Goal: Task Accomplishment & Management: Manage account settings

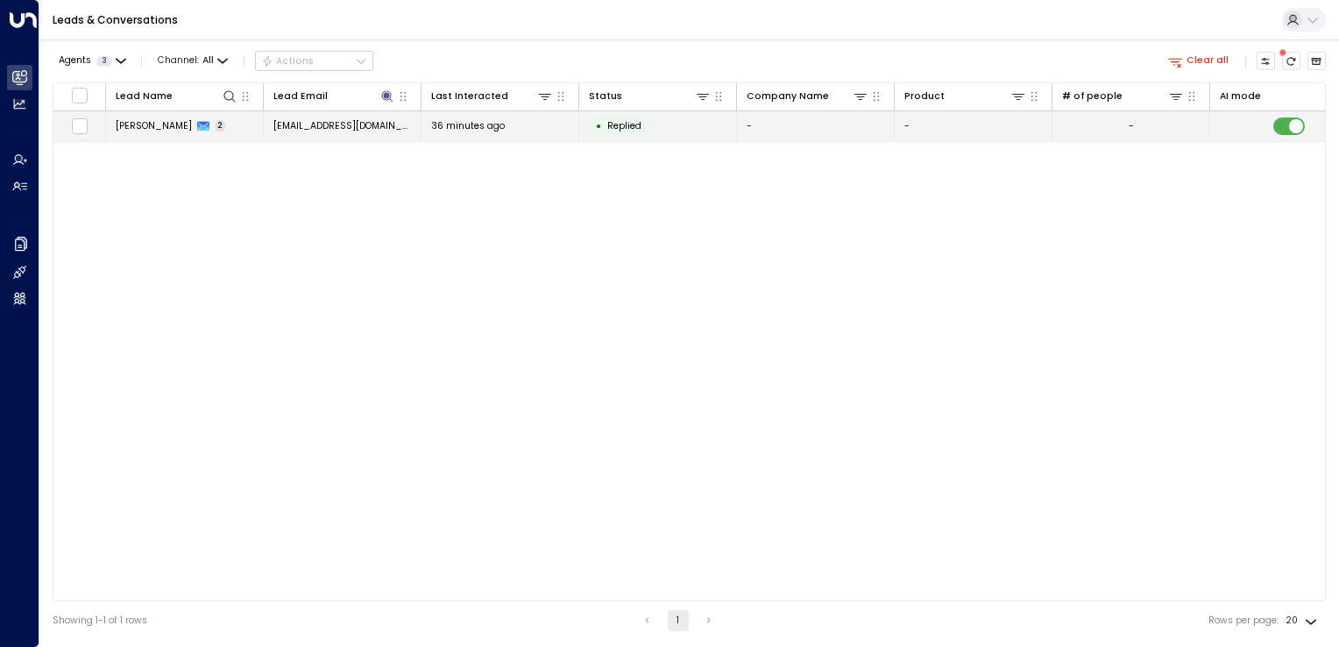
click at [68, 135] on td at bounding box center [79, 126] width 53 height 31
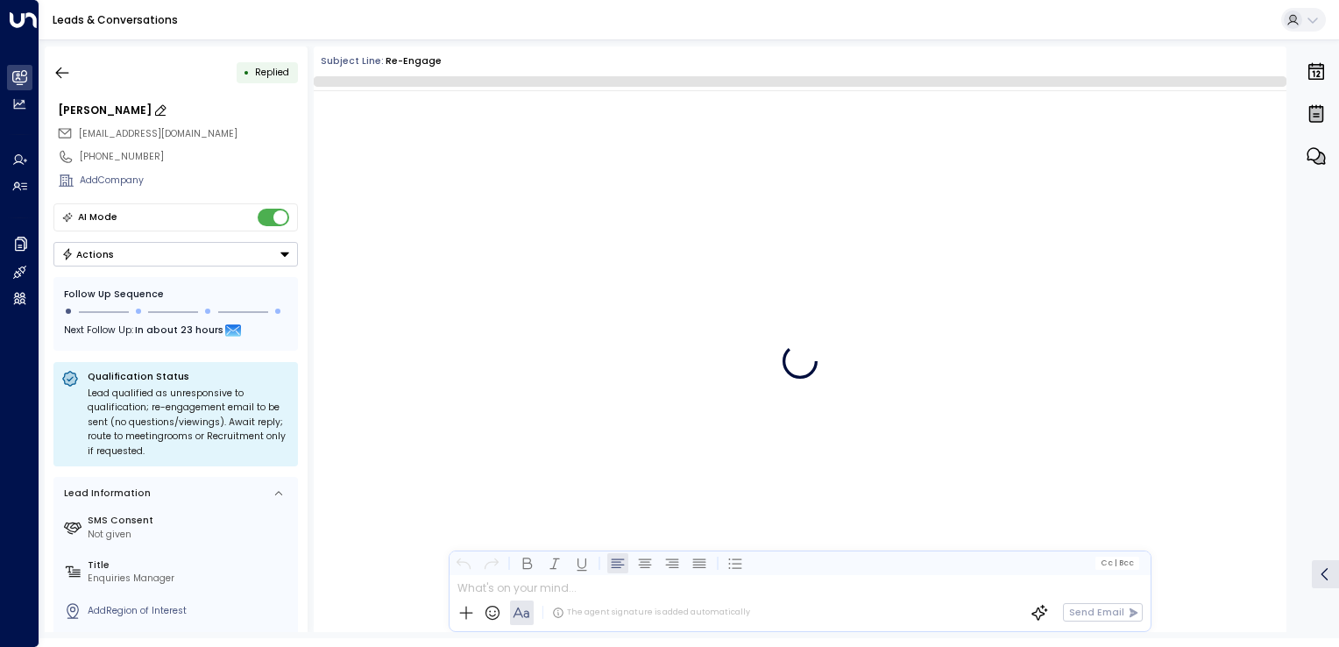
scroll to position [5489, 0]
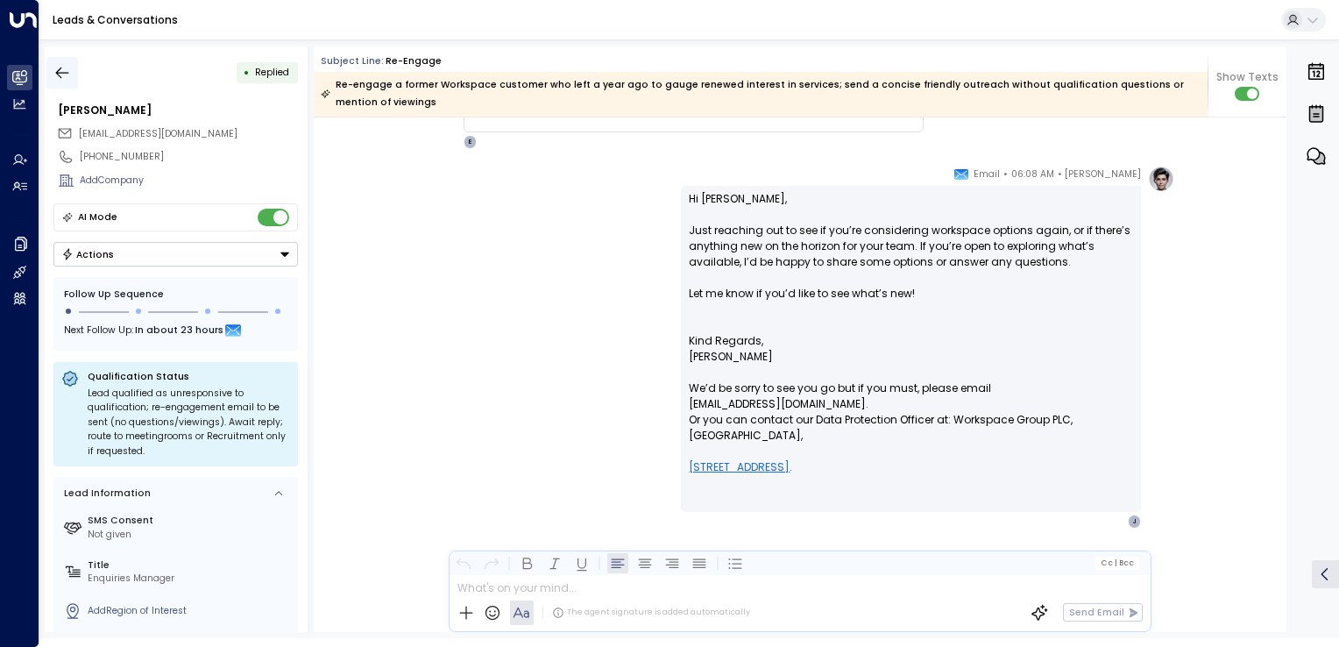
click at [61, 68] on icon "button" at bounding box center [62, 73] width 18 height 18
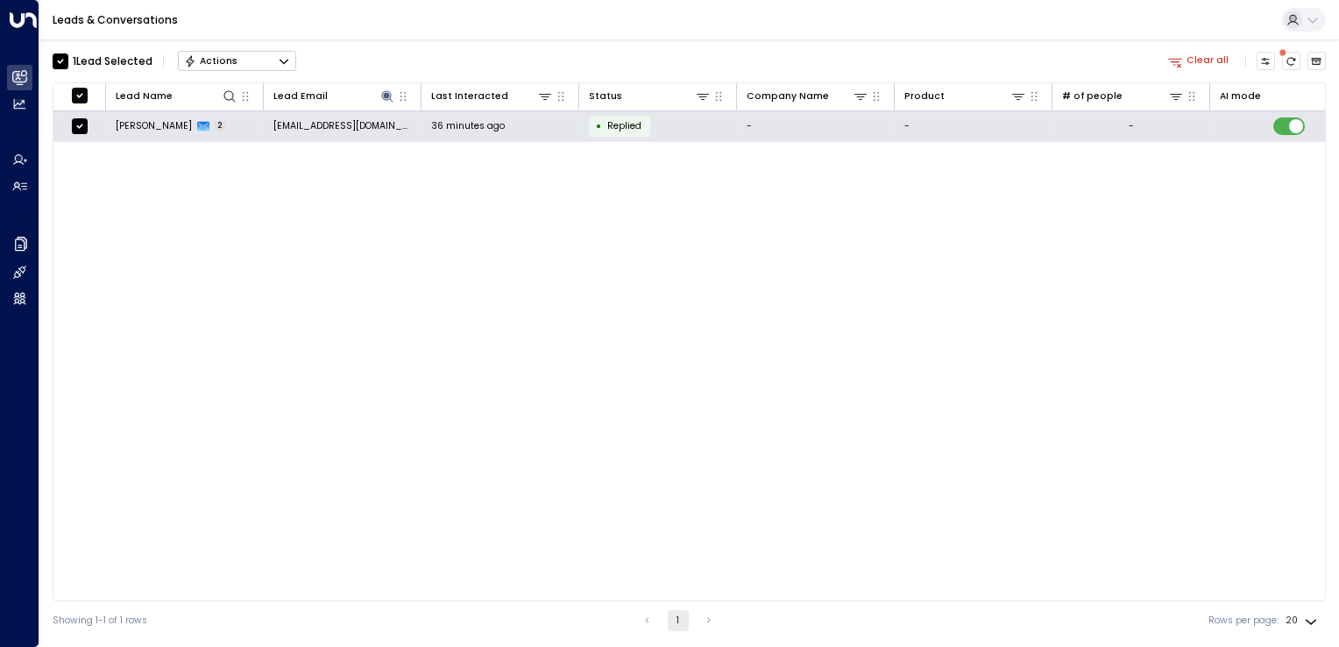
click at [286, 66] on icon "Button group with a nested menu" at bounding box center [284, 61] width 12 height 12
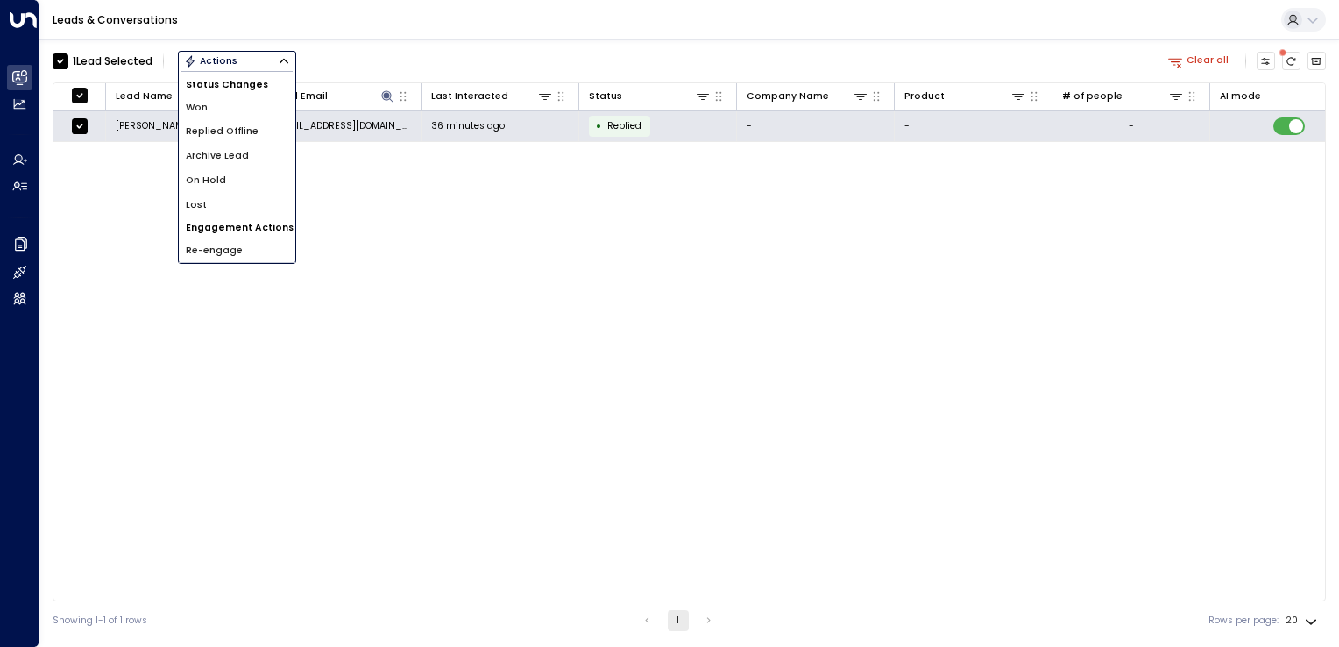
click at [236, 155] on span "Archive Lead" at bounding box center [217, 156] width 63 height 14
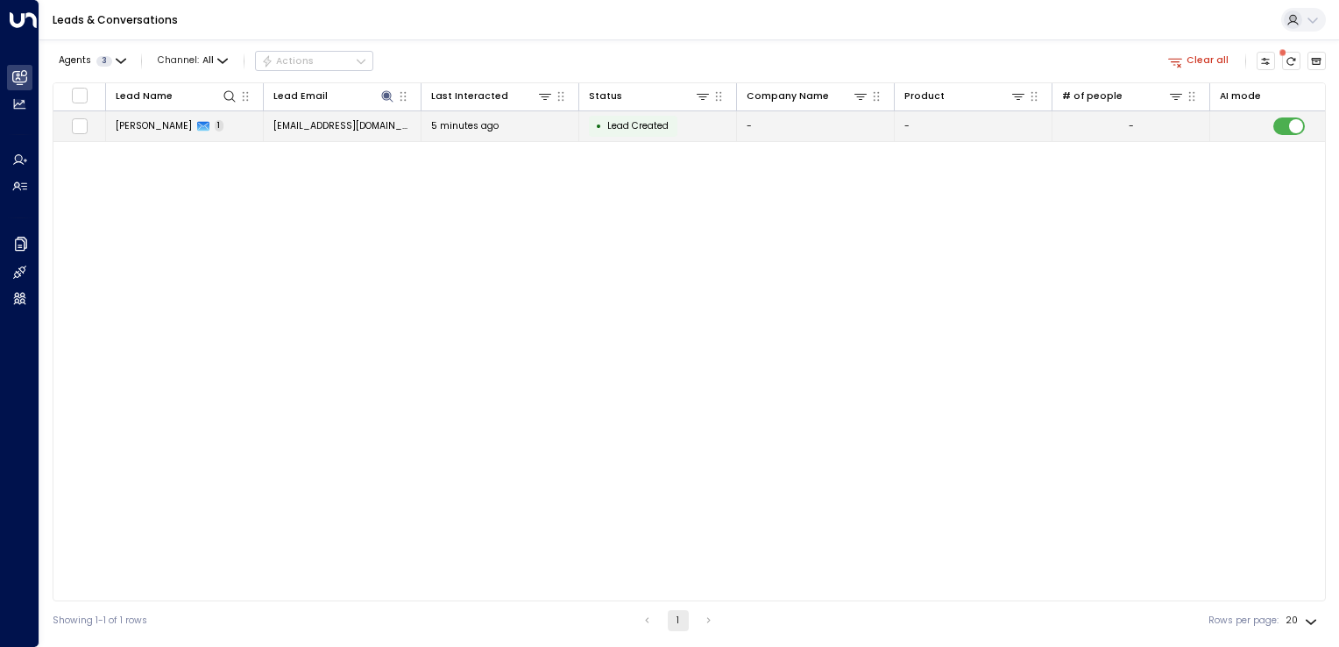
click at [467, 131] on span "5 minutes ago" at bounding box center [464, 125] width 67 height 13
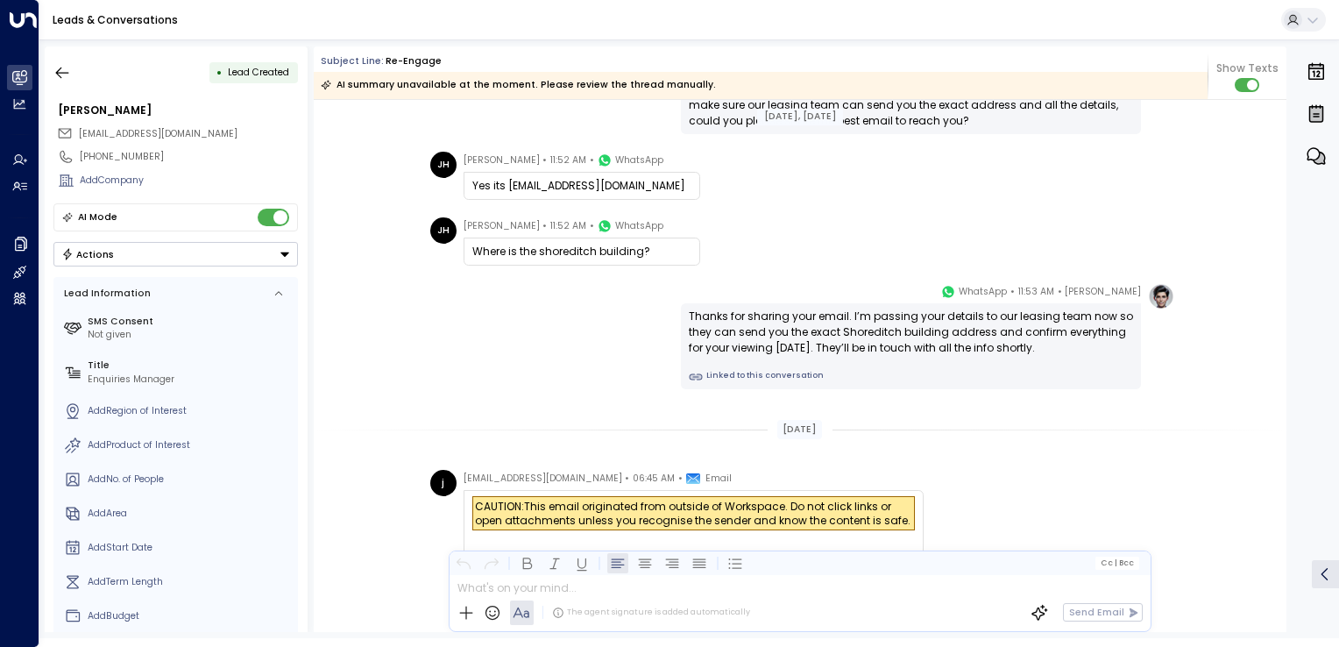
scroll to position [1538, 0]
